Goal: Task Accomplishment & Management: Manage account settings

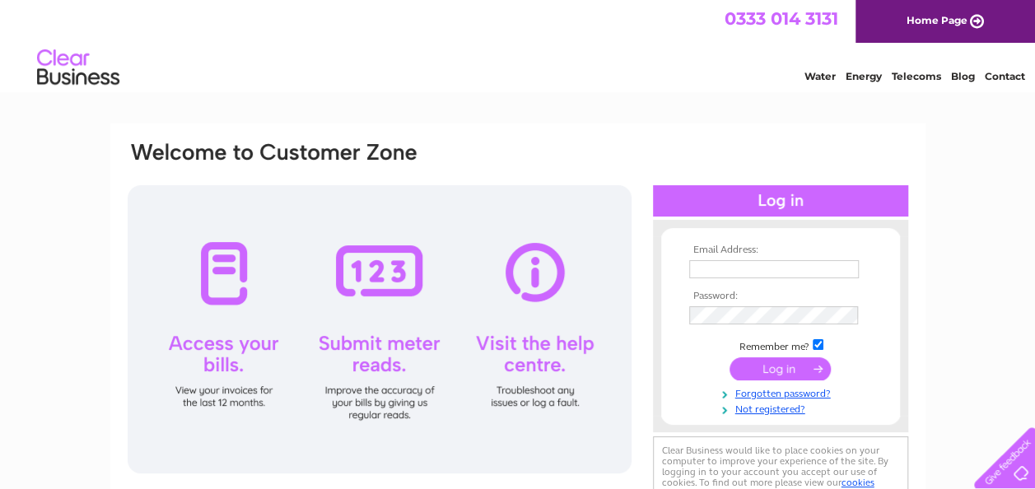
type input "karenyden@hotmail.com"
click at [817, 368] on input "submit" at bounding box center [779, 368] width 101 height 23
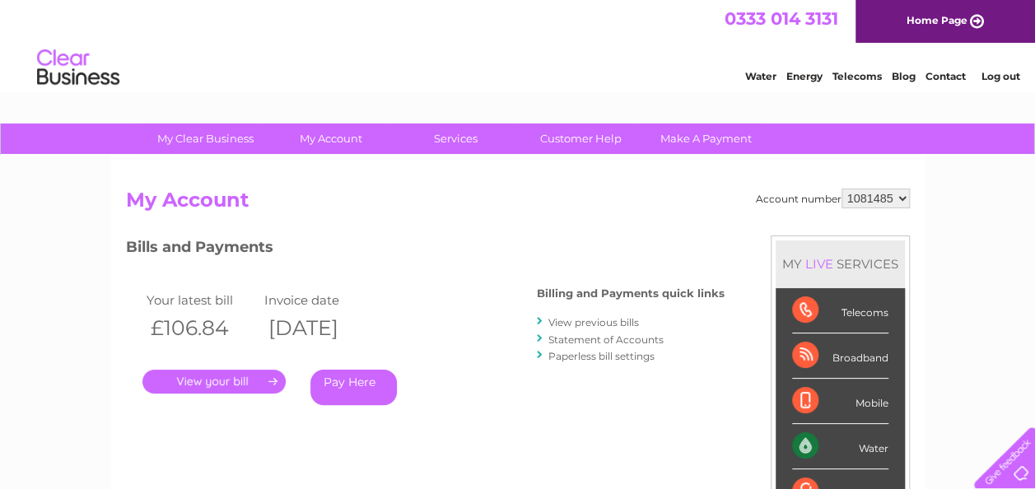
click at [578, 323] on link "View previous bills" at bounding box center [593, 322] width 91 height 12
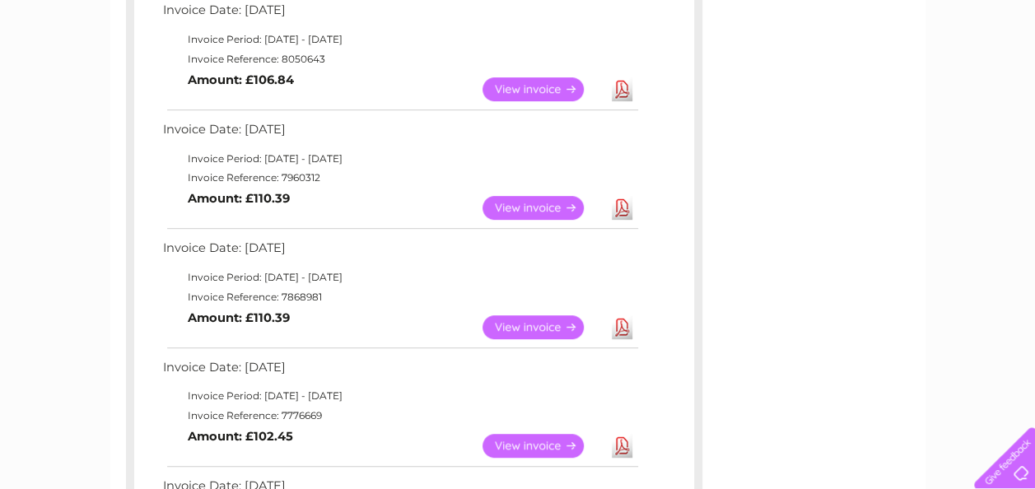
scroll to position [319, 0]
